Goal: Task Accomplishment & Management: Use online tool/utility

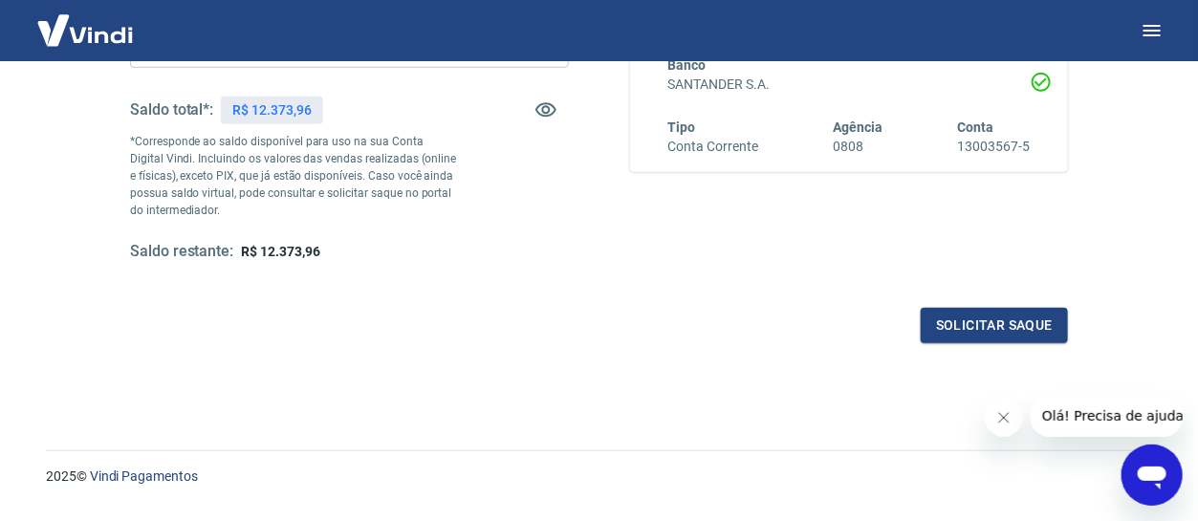
scroll to position [422, 0]
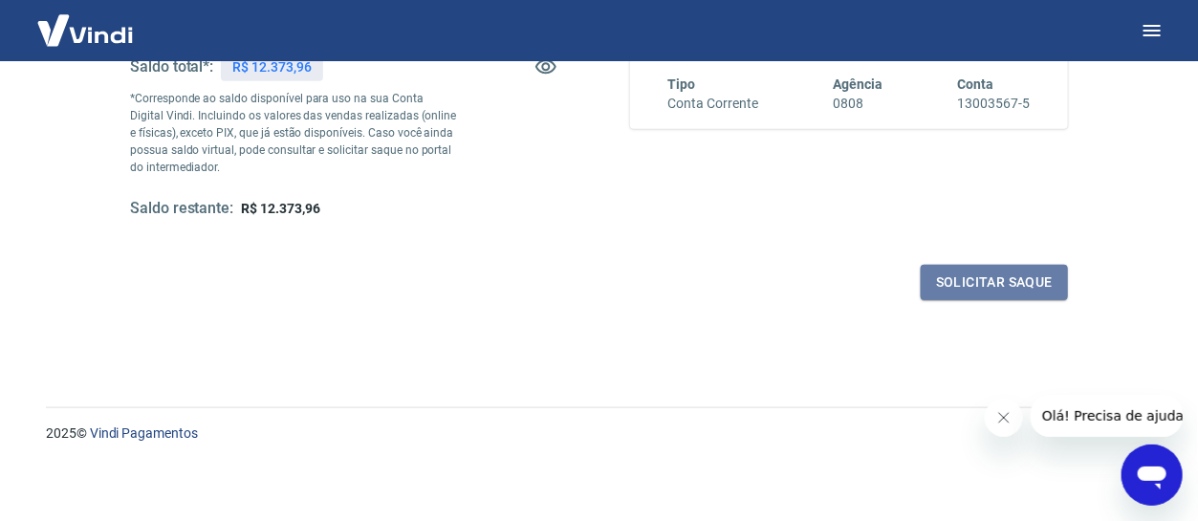
click at [973, 278] on button "Solicitar saque" at bounding box center [994, 282] width 147 height 35
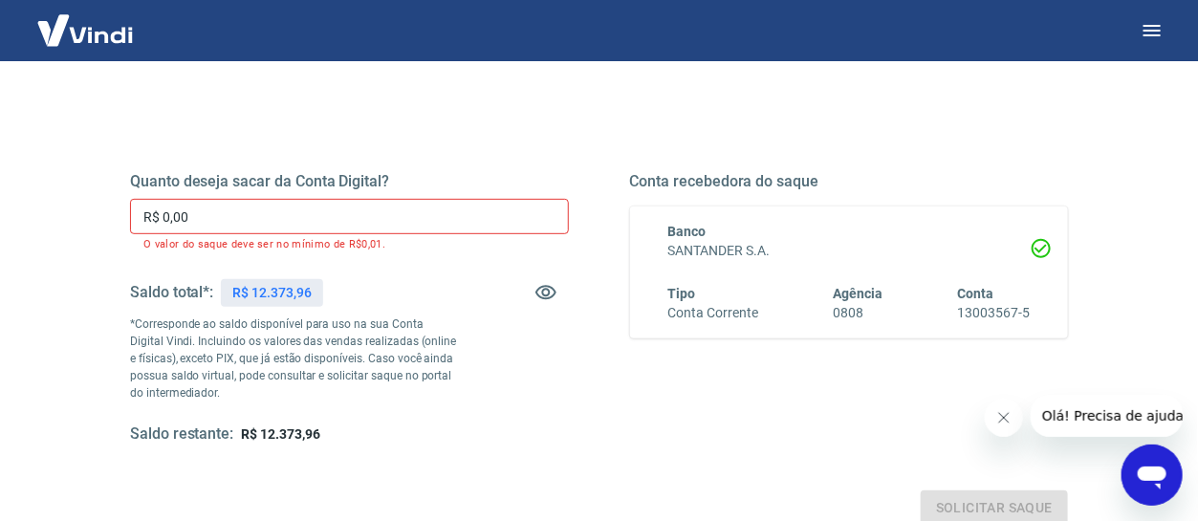
scroll to position [207, 0]
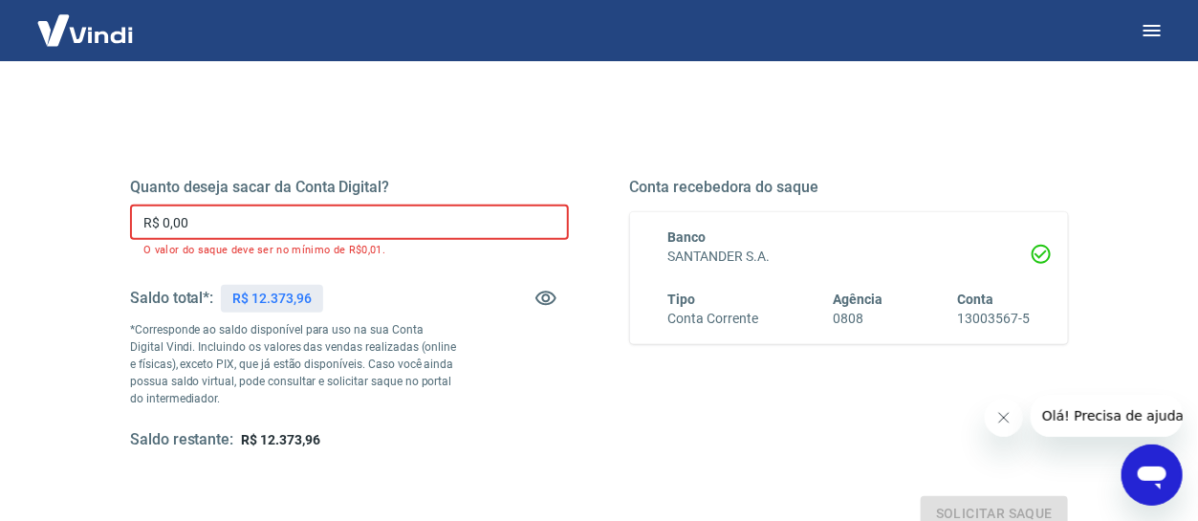
click at [300, 230] on input "R$ 0,00" at bounding box center [349, 222] width 439 height 35
